Goal: Complete application form

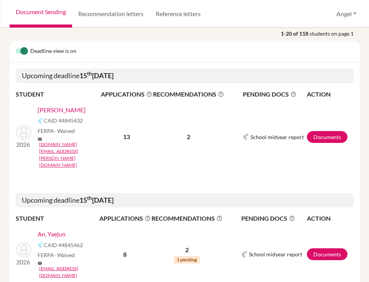
scroll to position [66, 0]
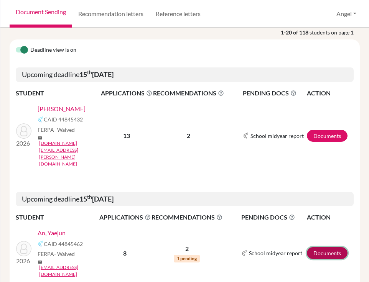
click at [324, 247] on link "Documents" at bounding box center [327, 253] width 41 height 12
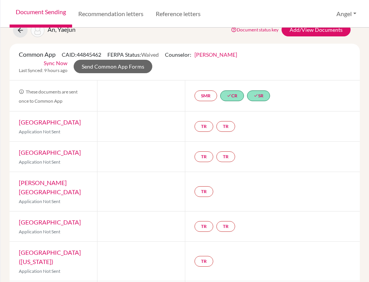
scroll to position [2, 0]
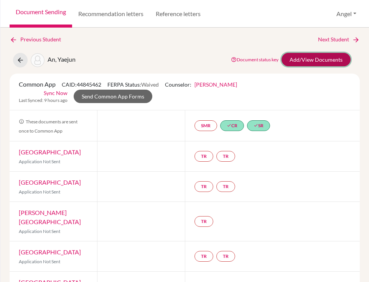
click at [295, 63] on link "Add/View Documents" at bounding box center [316, 59] width 69 height 13
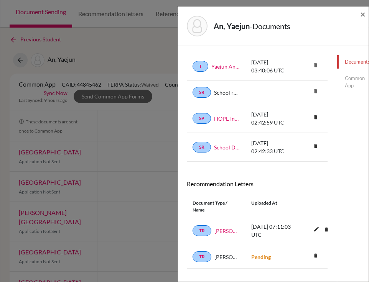
scroll to position [76, 0]
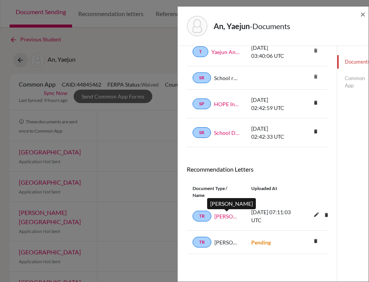
click at [223, 216] on link "John Kennedy" at bounding box center [226, 216] width 25 height 8
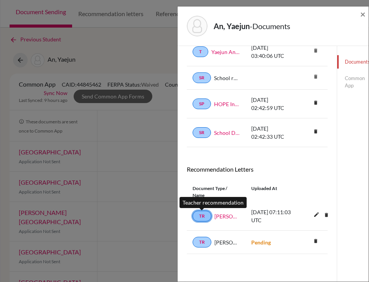
click at [203, 216] on link "TR" at bounding box center [202, 216] width 19 height 11
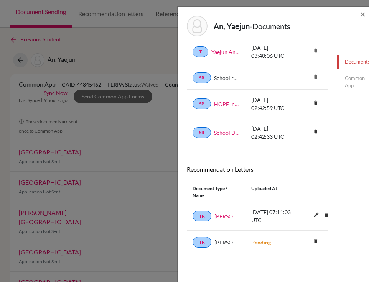
click at [349, 85] on link "Common App" at bounding box center [356, 82] width 39 height 21
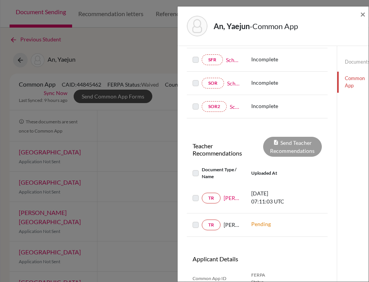
scroll to position [219, 0]
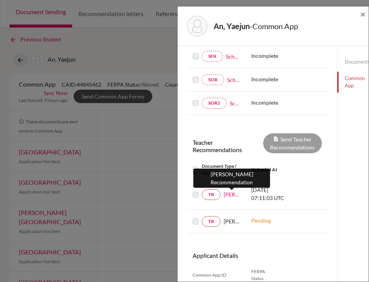
click at [226, 197] on link "John Kennedy" at bounding box center [232, 195] width 16 height 8
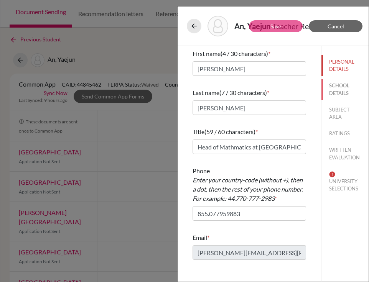
click at [333, 100] on button "SCHOOL DETAILS" at bounding box center [345, 89] width 48 height 21
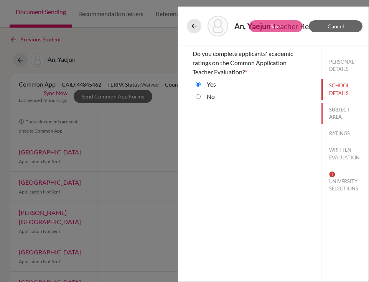
click at [343, 124] on button "SUBJECT AREA" at bounding box center [345, 113] width 48 height 21
select select "0"
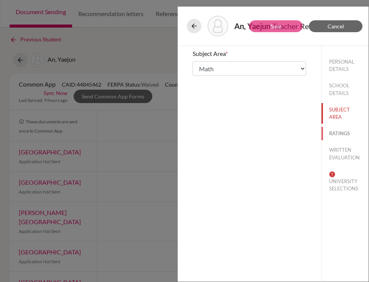
click at [336, 140] on button "RATINGS" at bounding box center [345, 133] width 48 height 13
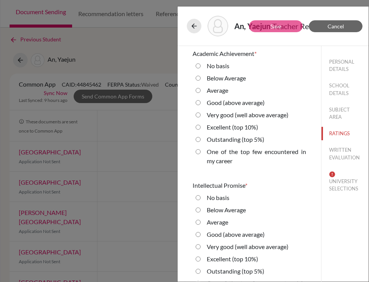
click at [198, 144] on 5\%\) "Outstanding (top 5%)" at bounding box center [198, 139] width 5 height 9
radio 5\%\) "true"
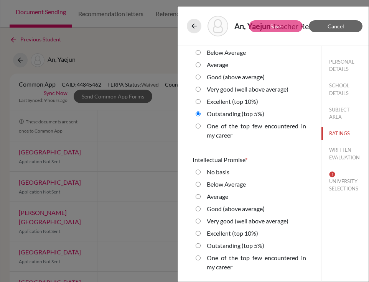
scroll to position [44, 0]
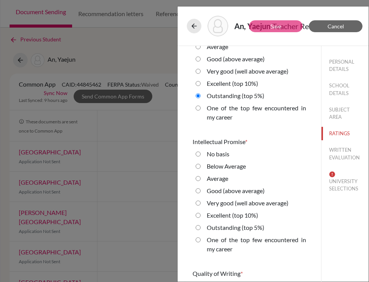
click at [199, 232] on 5\%\) "Outstanding (top 5%)" at bounding box center [198, 227] width 5 height 9
radio 5\%\) "true"
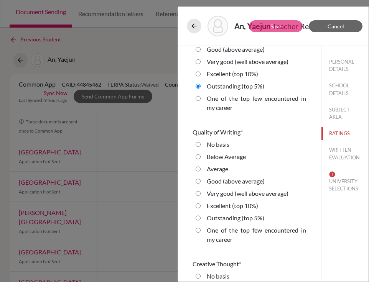
scroll to position [186, 0]
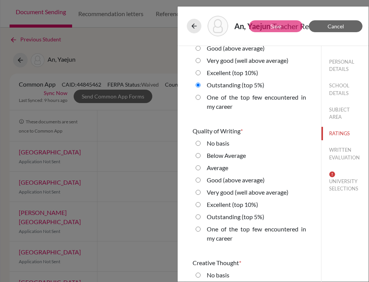
click at [196, 222] on 5\%\) "Outstanding (top 5%)" at bounding box center [198, 216] width 5 height 9
radio 5\%\) "true"
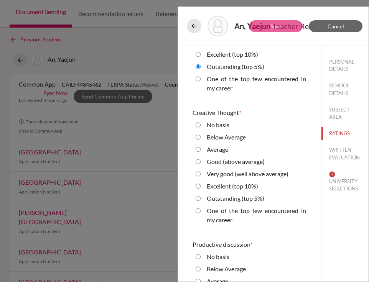
scroll to position [339, 0]
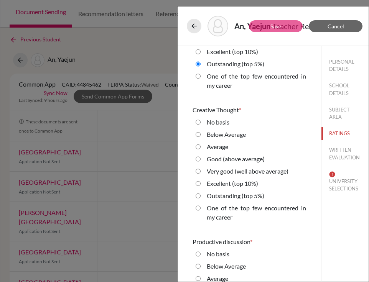
click at [196, 201] on 5\%\) "Outstanding (top 5%)" at bounding box center [198, 195] width 5 height 9
radio 5\%\) "true"
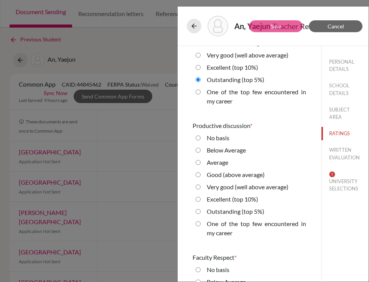
scroll to position [471, 0]
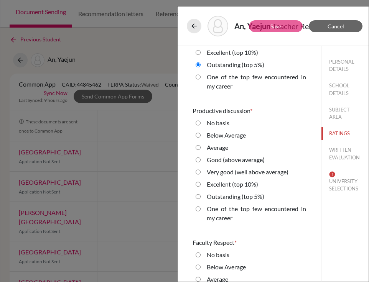
click at [197, 201] on 5\%\) "Outstanding (top 5%)" at bounding box center [198, 196] width 5 height 9
radio 5\%\) "true"
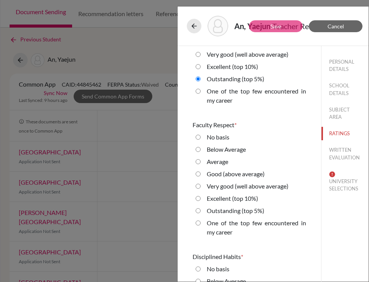
scroll to position [594, 0]
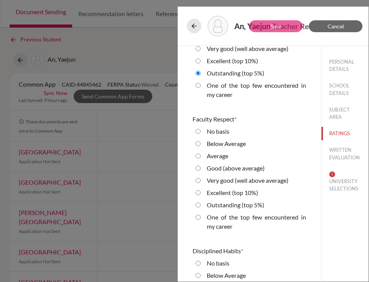
click at [199, 222] on career "One of the top few encountered in my career" at bounding box center [198, 217] width 5 height 9
radio career "true"
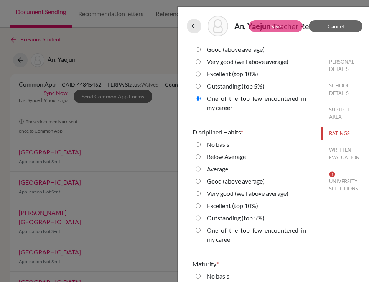
scroll to position [719, 0]
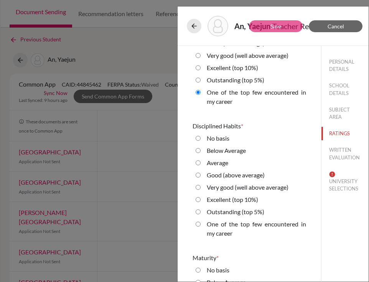
click at [197, 229] on career "One of the top few encountered in my career" at bounding box center [198, 224] width 5 height 9
radio career "true"
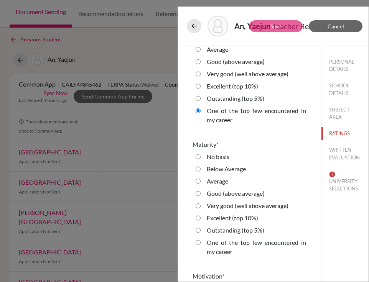
scroll to position [840, 0]
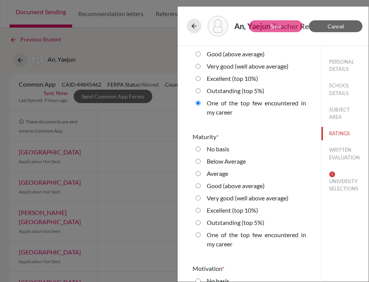
click at [198, 227] on 5\%\) "Outstanding (top 5%)" at bounding box center [198, 222] width 5 height 9
radio 5\%\) "true"
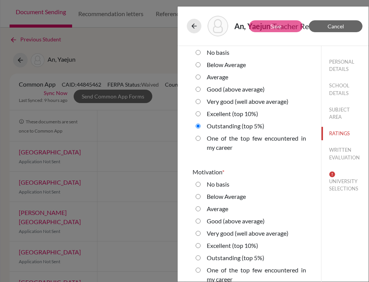
scroll to position [971, 0]
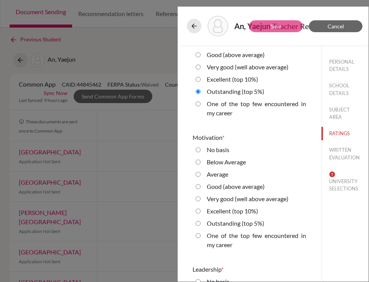
click at [199, 240] on career "One of the top few encountered in my career" at bounding box center [198, 235] width 5 height 9
radio career "true"
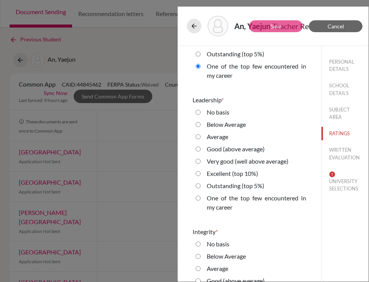
scroll to position [1147, 0]
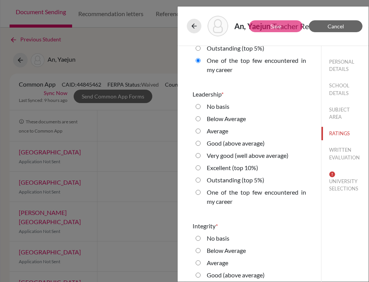
click at [198, 185] on 5\%\) "Outstanding (top 5%)" at bounding box center [198, 180] width 5 height 9
radio 5\%\) "true"
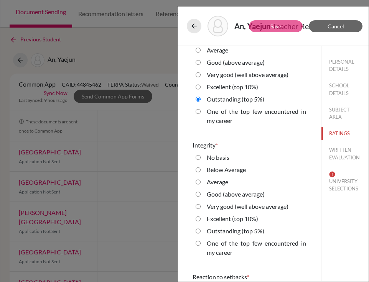
scroll to position [1255, 0]
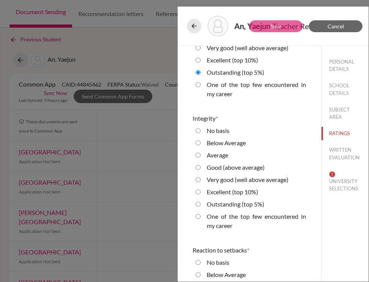
click at [198, 209] on 5\%\) "Outstanding (top 5%)" at bounding box center [198, 204] width 5 height 9
radio 5\%\) "true"
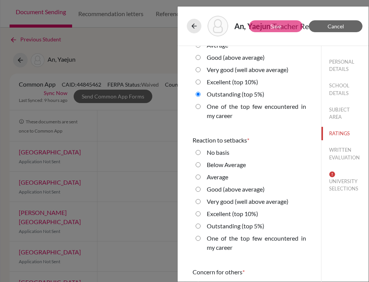
scroll to position [1370, 0]
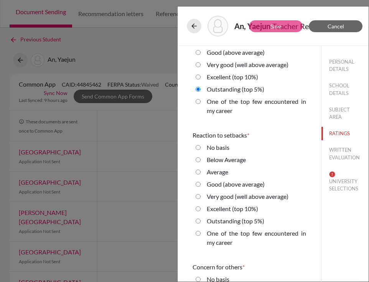
click at [196, 226] on 5\%\) "Outstanding (top 5%)" at bounding box center [198, 221] width 5 height 9
radio 5\%\) "true"
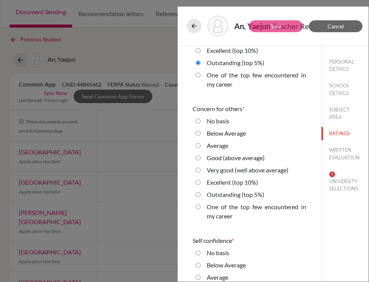
scroll to position [1529, 0]
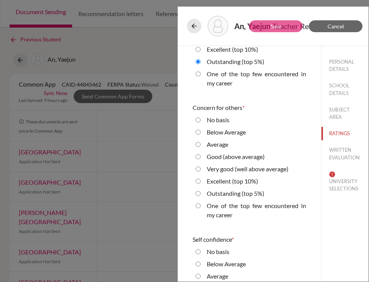
click at [197, 211] on career "One of the top few encountered in my career" at bounding box center [198, 205] width 5 height 9
radio career "true"
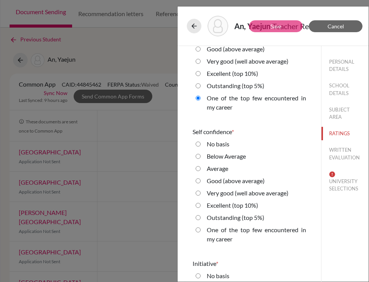
scroll to position [1641, 0]
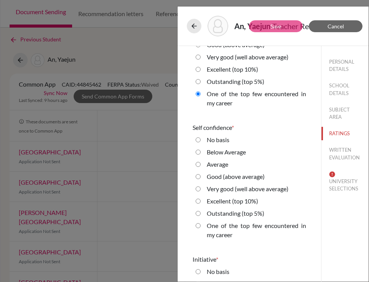
click at [198, 218] on 5\%\) "Outstanding (top 5%)" at bounding box center [198, 213] width 5 height 9
radio 5\%\) "true"
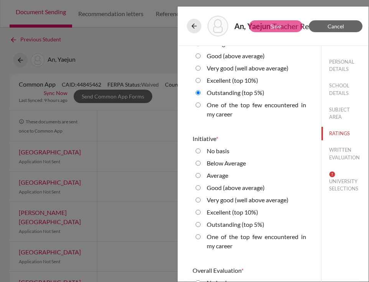
scroll to position [1763, 0]
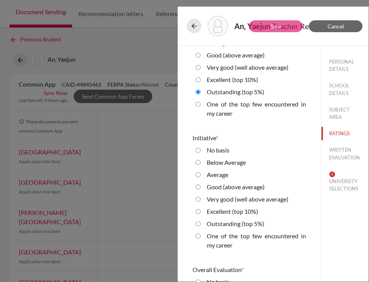
click at [198, 229] on 5\%\) "Outstanding (top 5%)" at bounding box center [198, 223] width 5 height 9
radio 5\%\) "true"
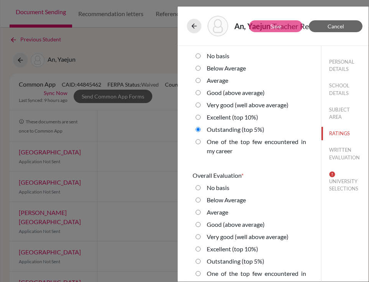
scroll to position [1865, 0]
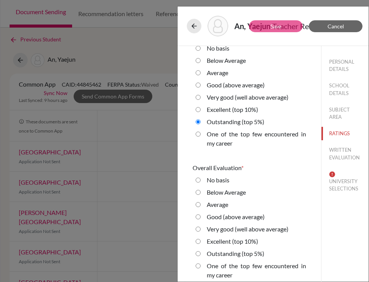
click at [199, 258] on 5\%\) "Outstanding (top 5%)" at bounding box center [198, 253] width 5 height 9
radio 5\%\) "true"
click at [334, 164] on button "WRITTEN EVALUATION" at bounding box center [345, 153] width 48 height 21
radio average\) "true"
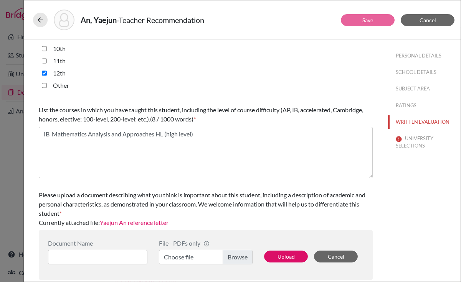
scroll to position [203, 0]
click at [369, 107] on button "RATINGS" at bounding box center [424, 105] width 72 height 13
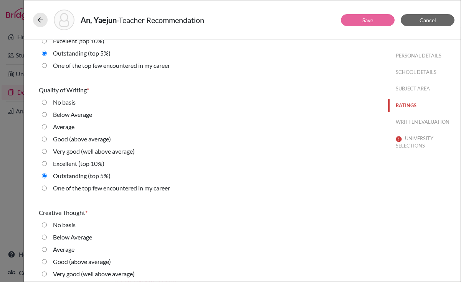
scroll to position [0, 0]
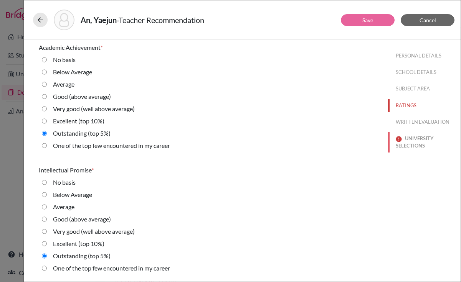
click at [369, 143] on button "UNIVERSITY SELECTIONS" at bounding box center [424, 142] width 72 height 21
